Goal: Task Accomplishment & Management: Manage account settings

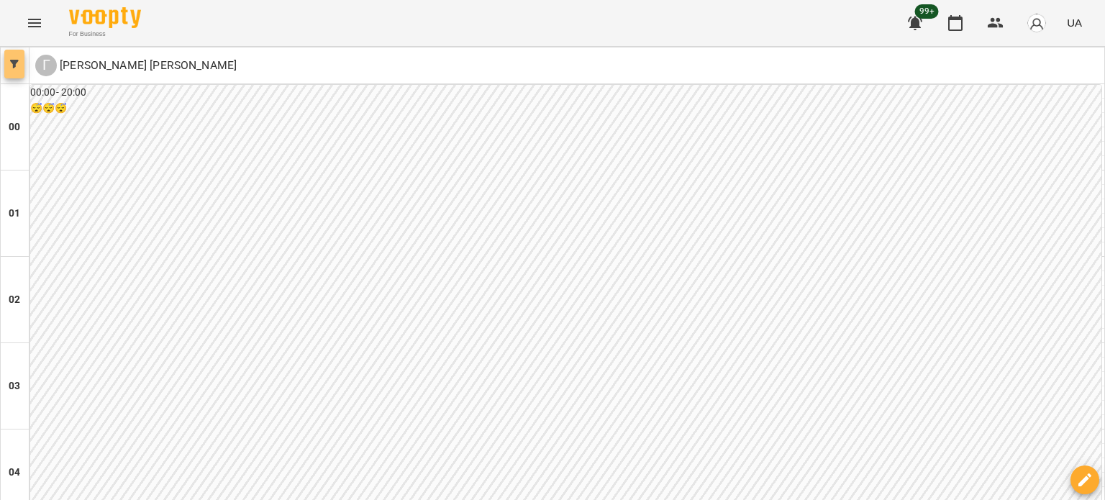
click at [14, 55] on button "button" at bounding box center [14, 64] width 20 height 29
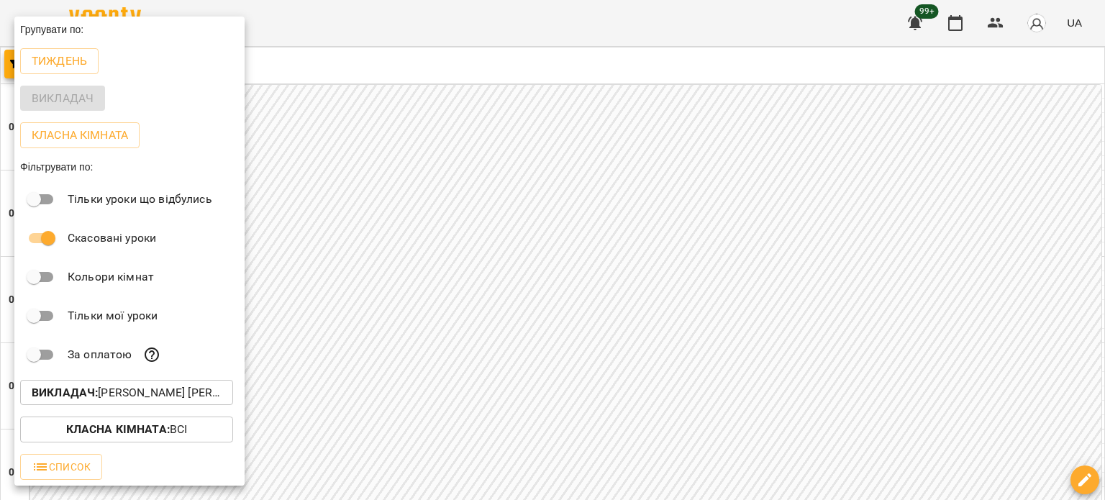
click at [151, 393] on p "Викладач : Гаврилевська [PERSON_NAME]" at bounding box center [127, 392] width 190 height 17
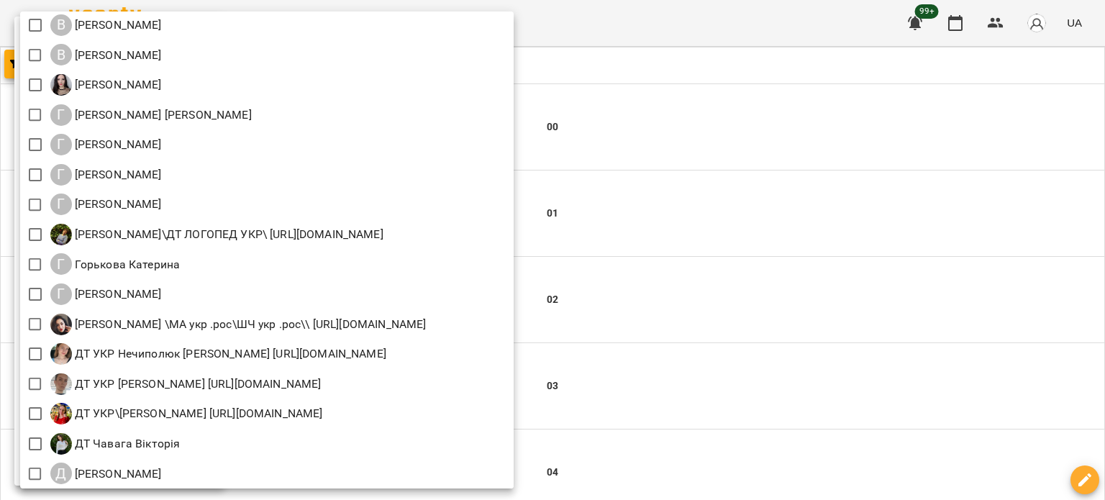
scroll to position [971, 0]
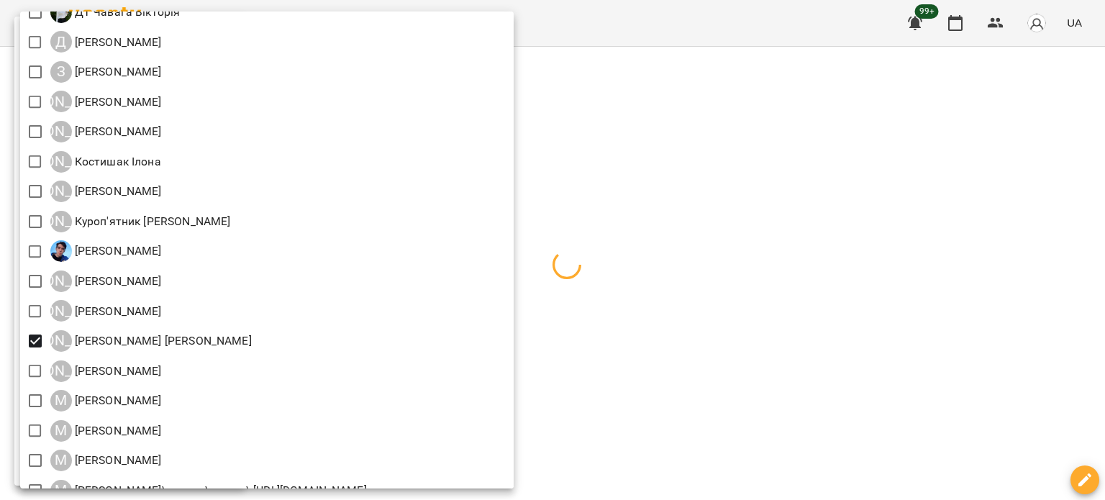
click at [731, 250] on div at bounding box center [552, 250] width 1105 height 500
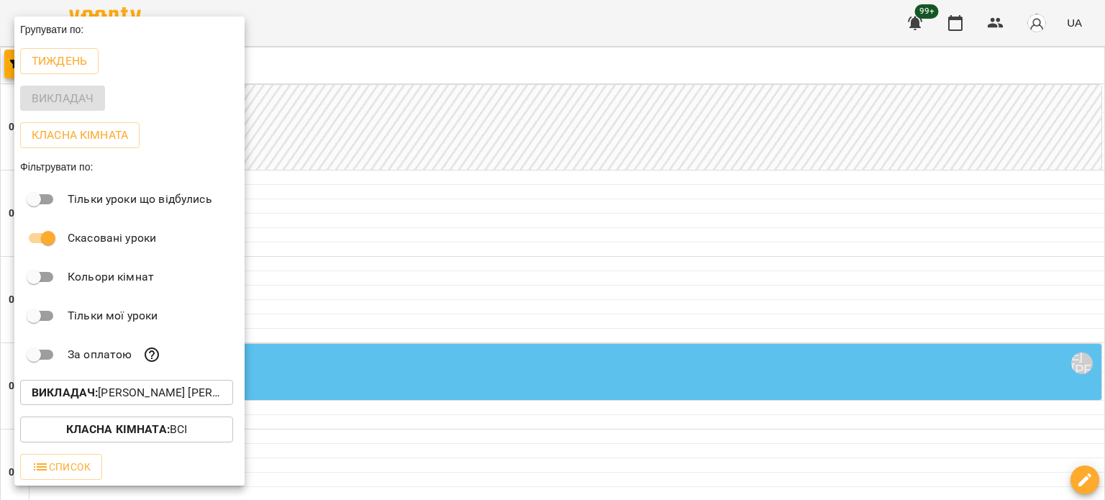
click at [664, 260] on div at bounding box center [552, 250] width 1105 height 500
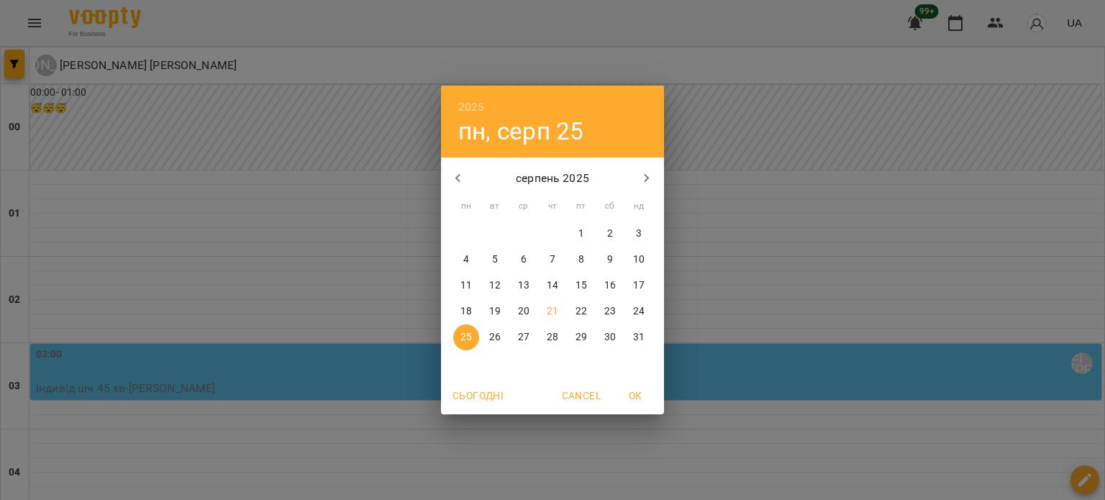
click at [588, 309] on span "22" at bounding box center [581, 311] width 26 height 14
type input "**********"
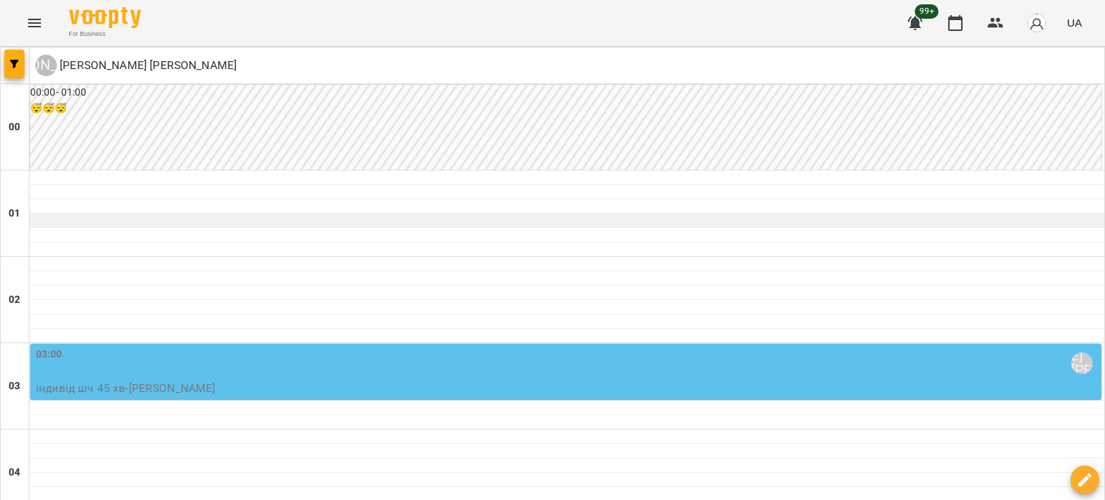
scroll to position [144, 0]
click at [223, 347] on div "03:00 [PERSON_NAME] [PERSON_NAME]" at bounding box center [567, 363] width 1062 height 33
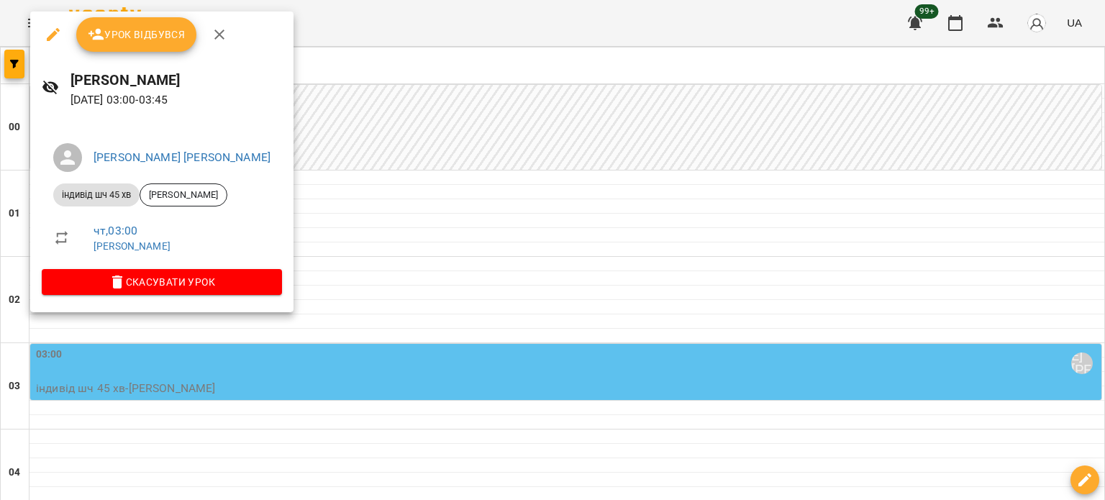
click at [58, 30] on icon "button" at bounding box center [53, 34] width 13 height 13
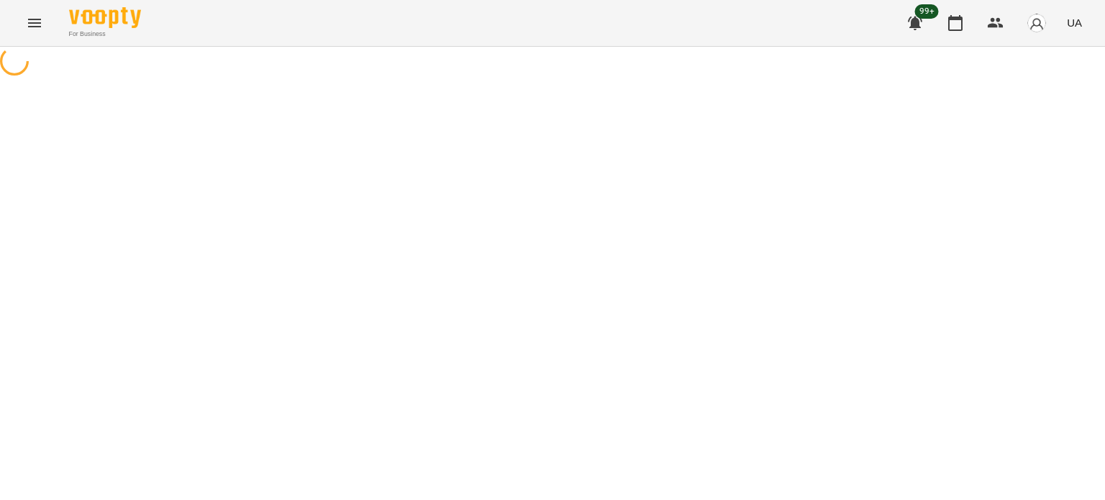
select select "**********"
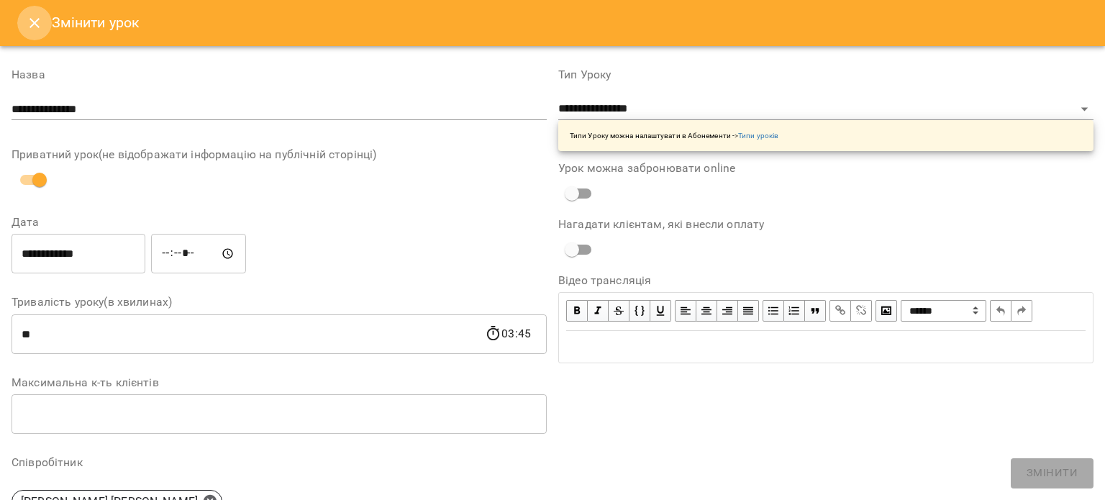
click at [40, 25] on icon "Close" at bounding box center [34, 22] width 17 height 17
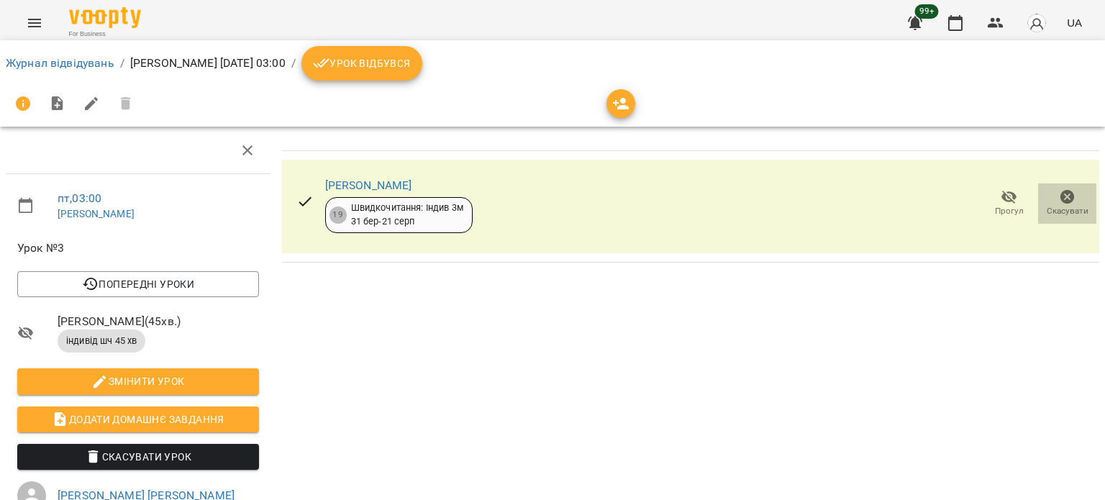
click at [787, 198] on icon "button" at bounding box center [1067, 196] width 17 height 17
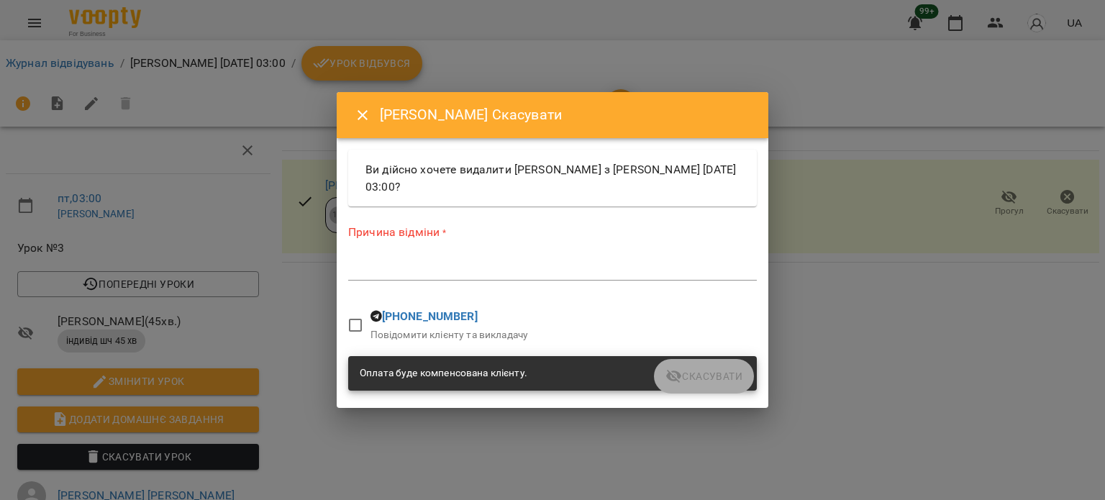
click at [368, 271] on textarea at bounding box center [552, 269] width 408 height 14
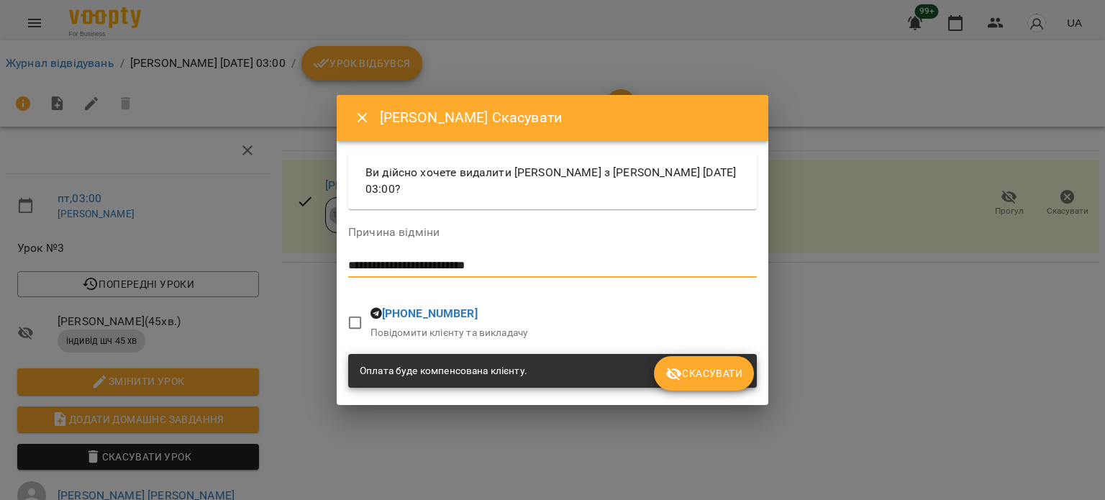
type textarea "**********"
click at [690, 379] on span "Скасувати" at bounding box center [703, 373] width 77 height 17
